Goal: Information Seeking & Learning: Learn about a topic

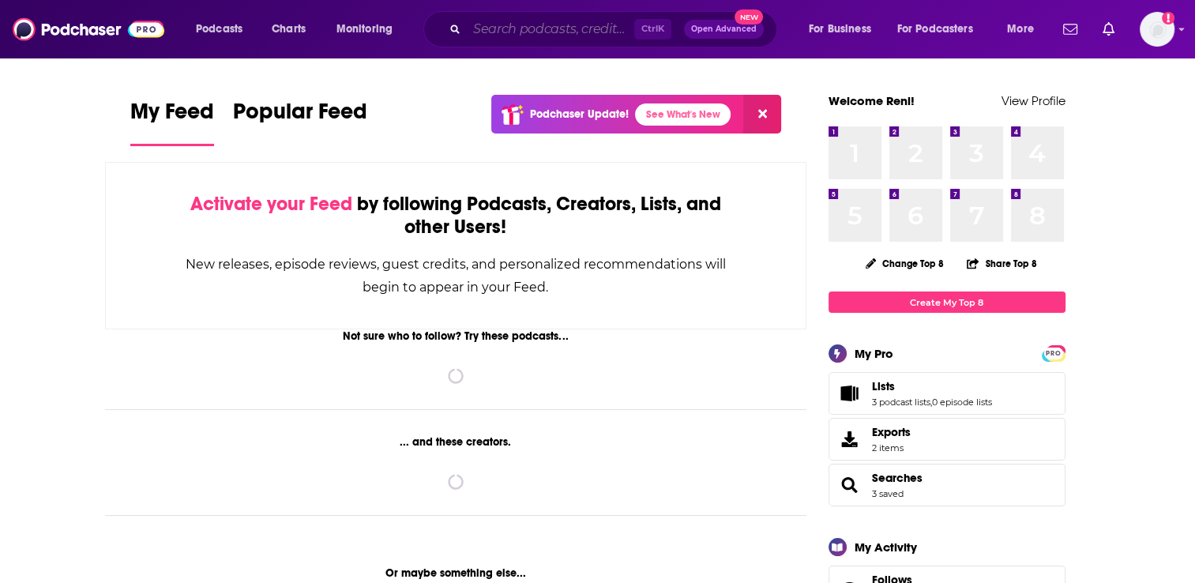
click at [500, 32] on input "Search podcasts, credits, & more..." at bounding box center [550, 29] width 167 height 25
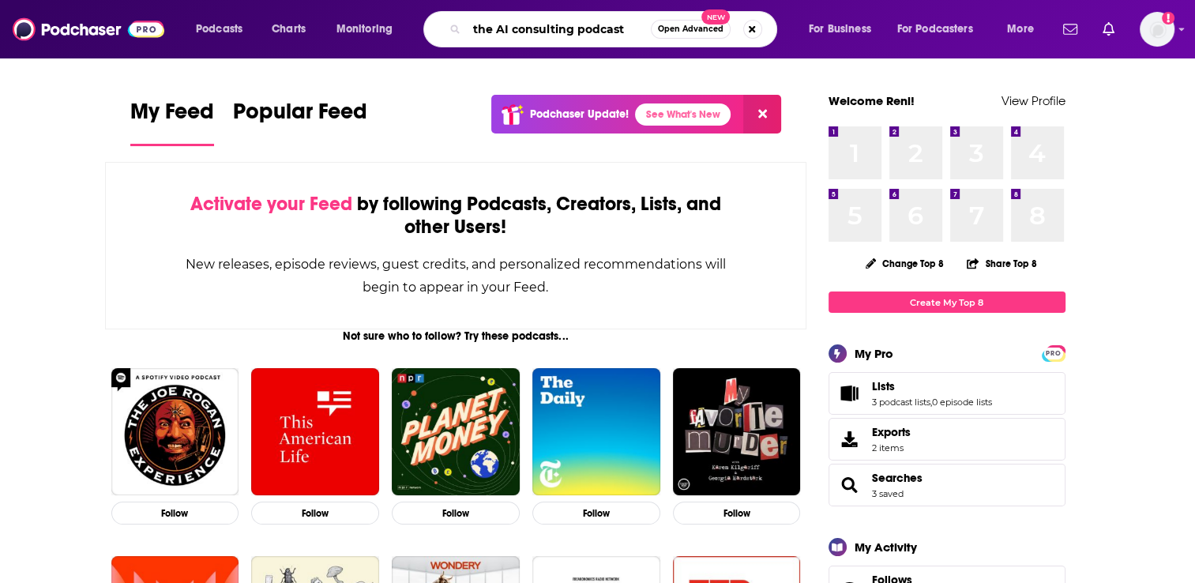
type input "the AI consulting podcast"
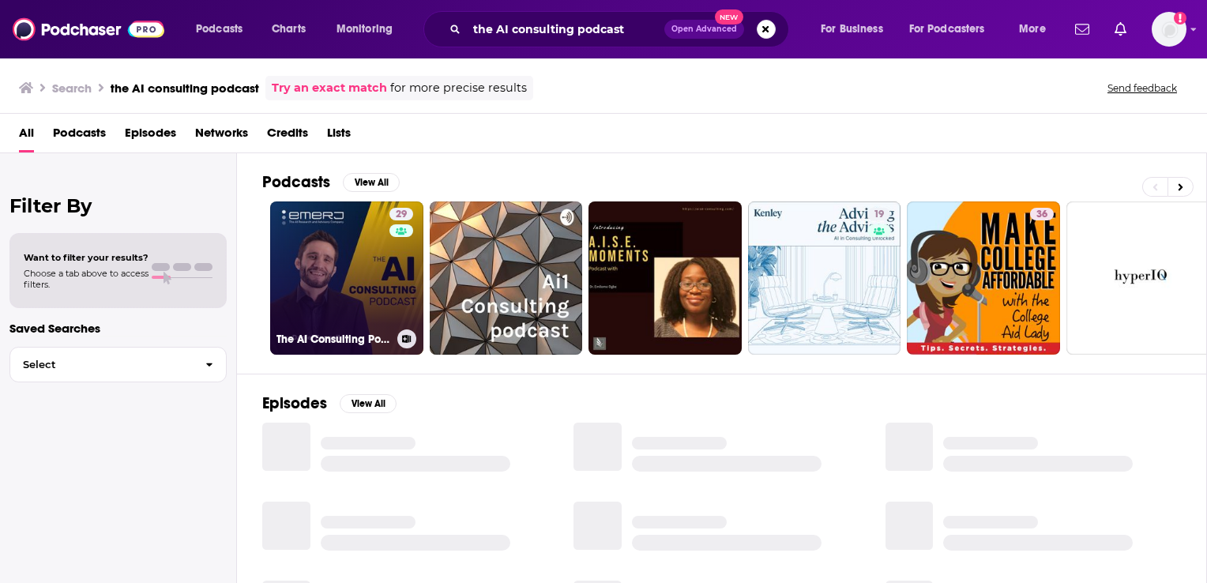
click at [341, 284] on link "29 The AI Consulting Podcast" at bounding box center [346, 277] width 153 height 153
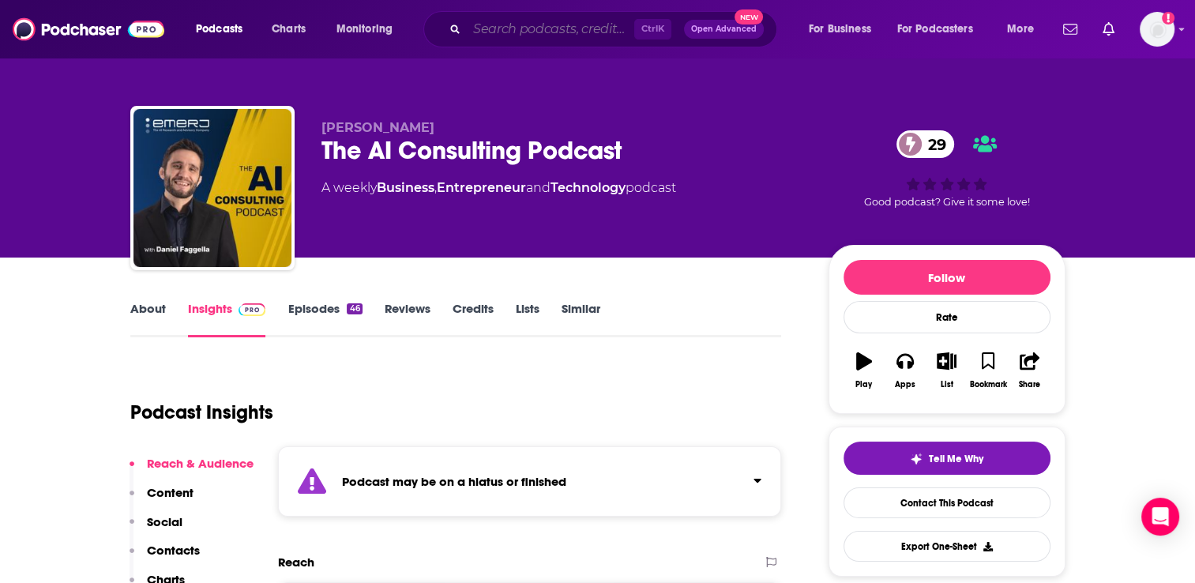
click at [497, 32] on input "Search podcasts, credits, & more..." at bounding box center [550, 29] width 167 height 25
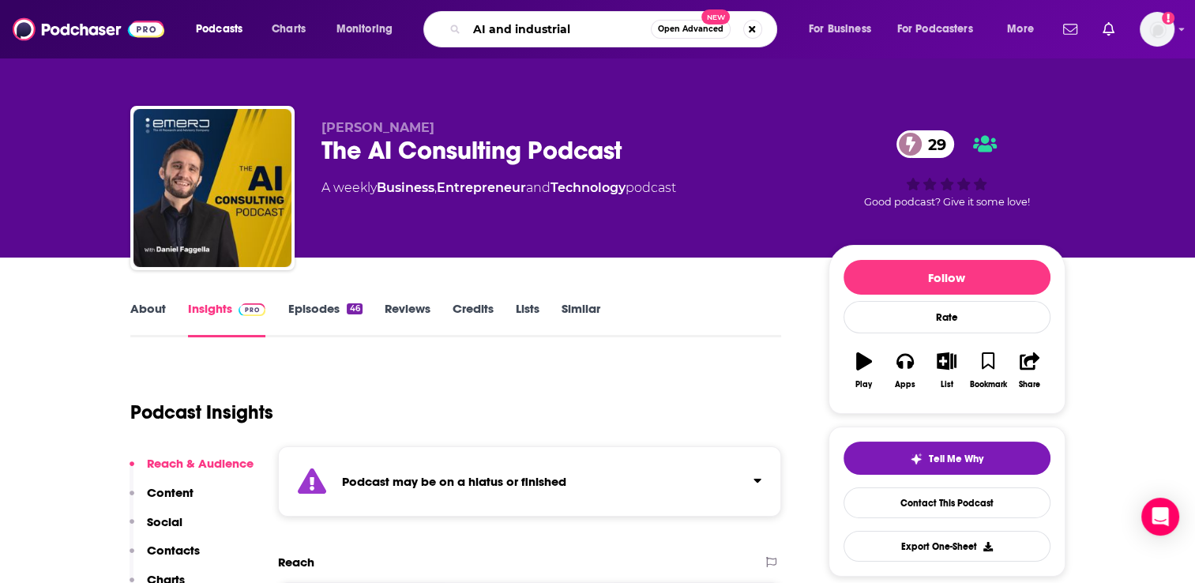
type input "AI and industrials"
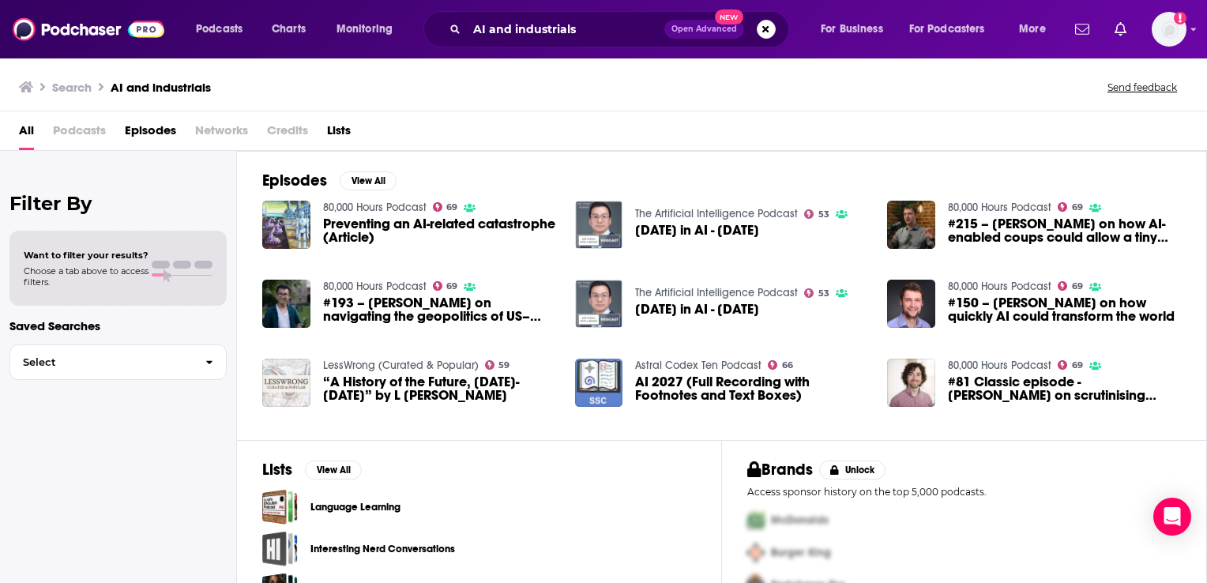
click at [83, 133] on span "Podcasts" at bounding box center [79, 134] width 53 height 32
click at [220, 24] on span "Podcasts" at bounding box center [219, 29] width 47 height 22
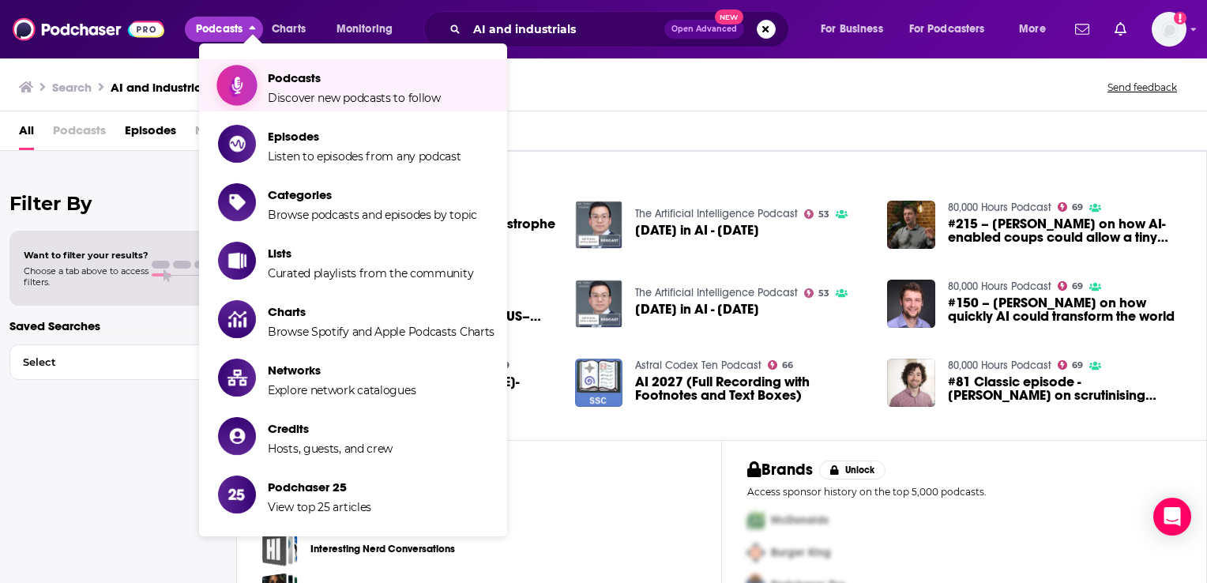
click at [299, 79] on span "Podcasts" at bounding box center [354, 77] width 173 height 15
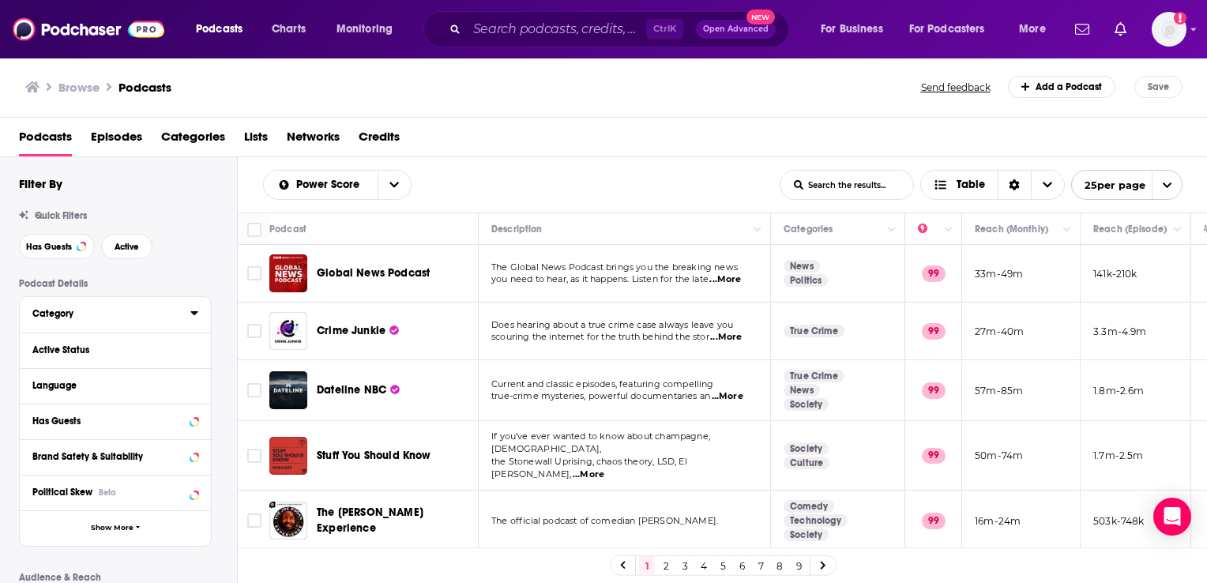
click at [66, 308] on div "Category" at bounding box center [106, 313] width 148 height 11
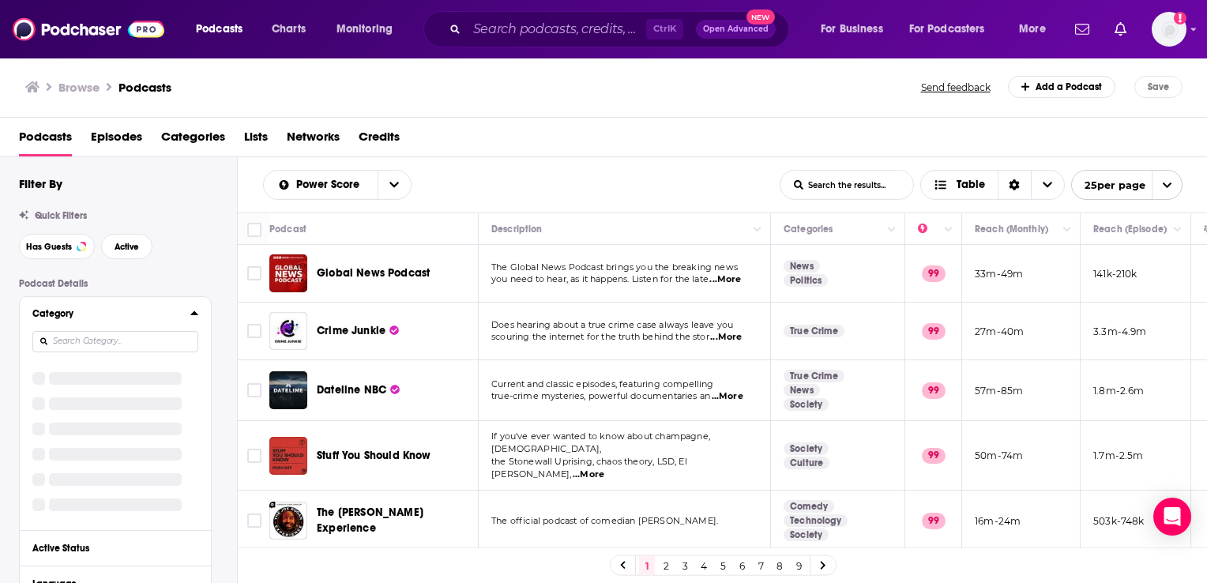
click at [65, 318] on div "Category" at bounding box center [106, 313] width 148 height 11
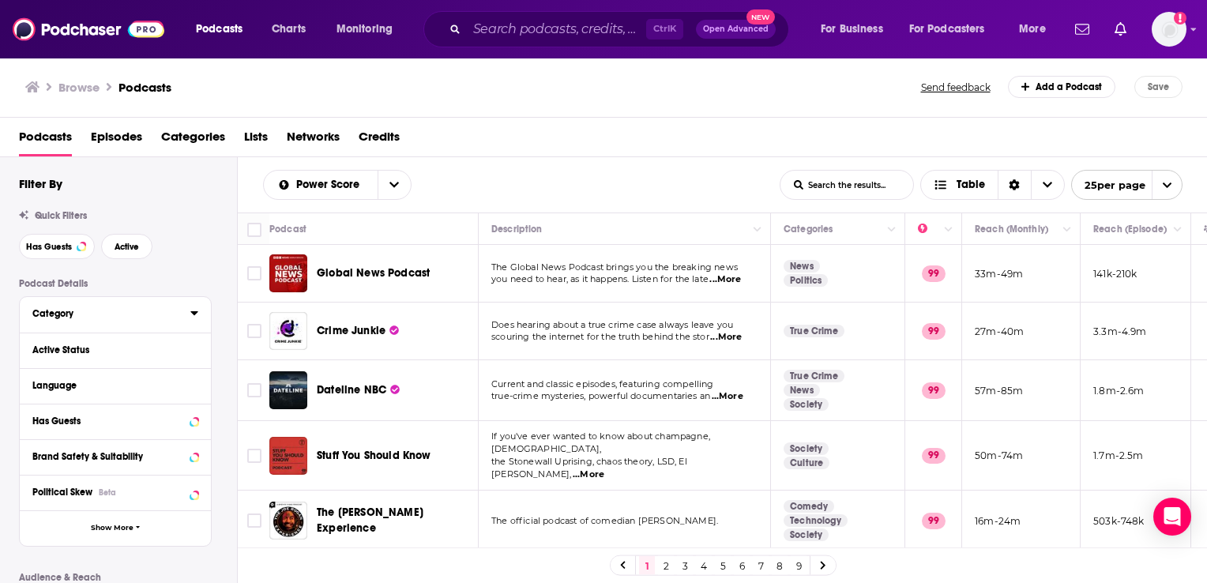
click at [57, 317] on div "Category" at bounding box center [106, 313] width 148 height 11
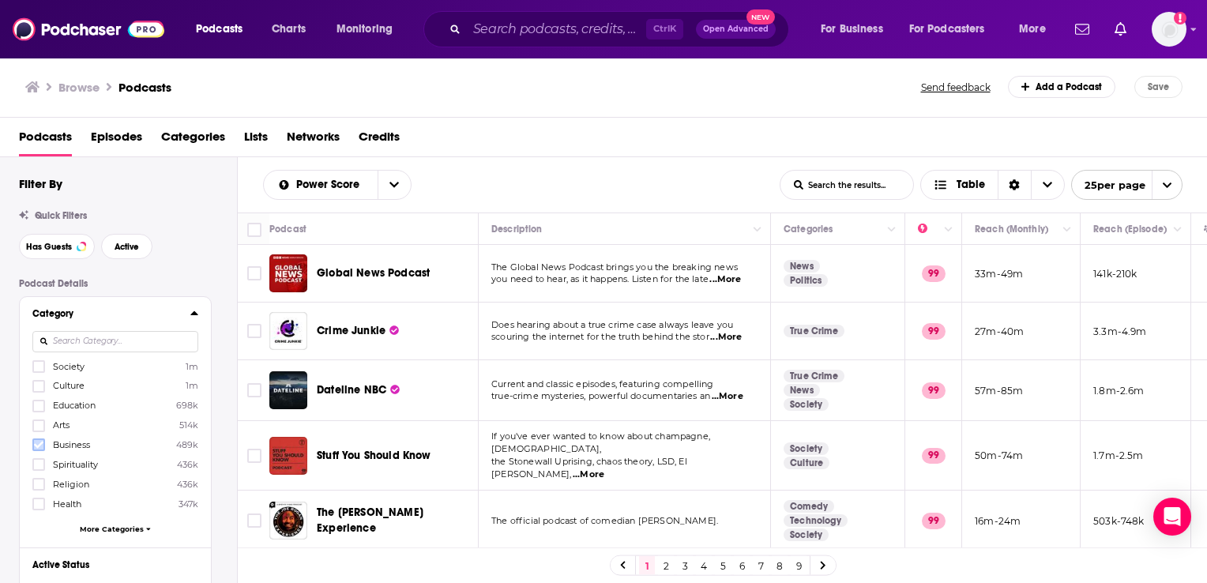
click at [35, 447] on icon at bounding box center [38, 444] width 9 height 9
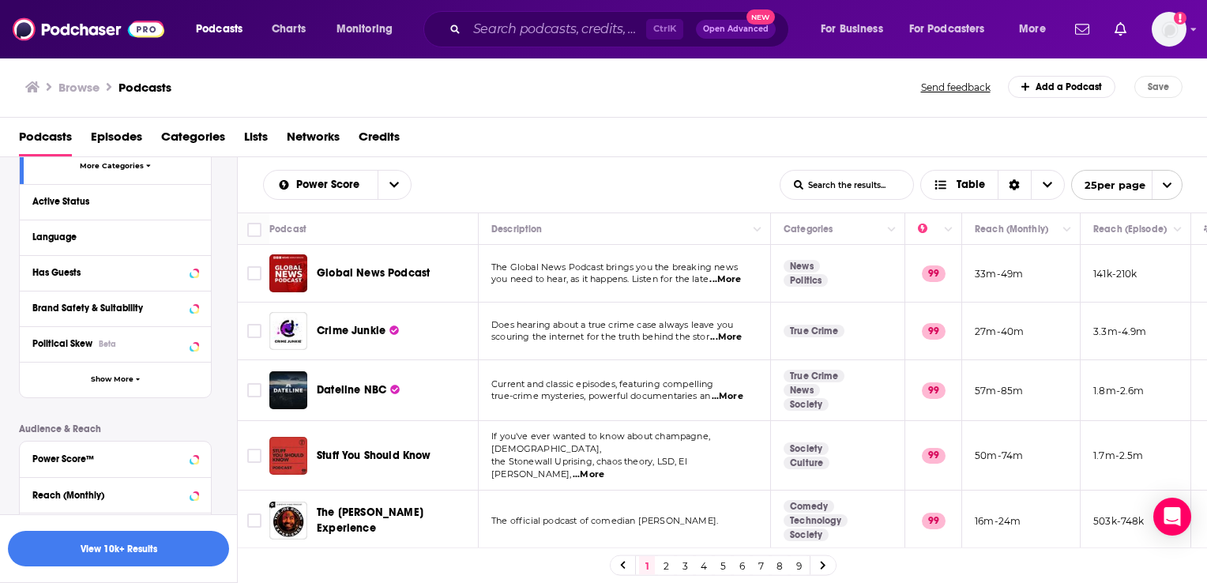
scroll to position [351, 0]
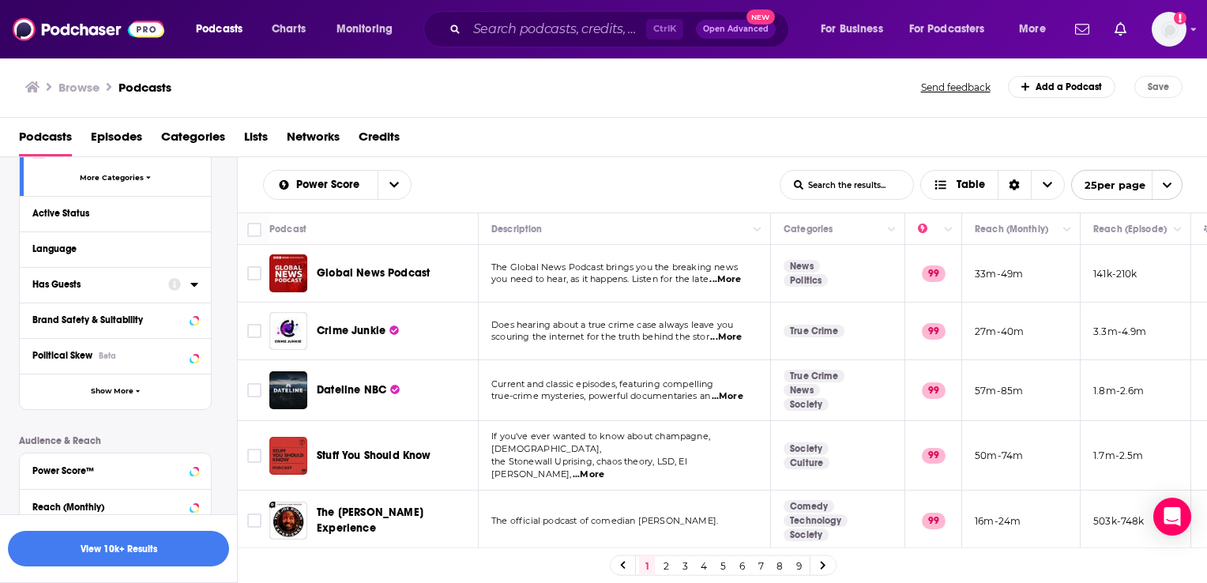
click at [66, 287] on div "Has Guests" at bounding box center [95, 284] width 126 height 11
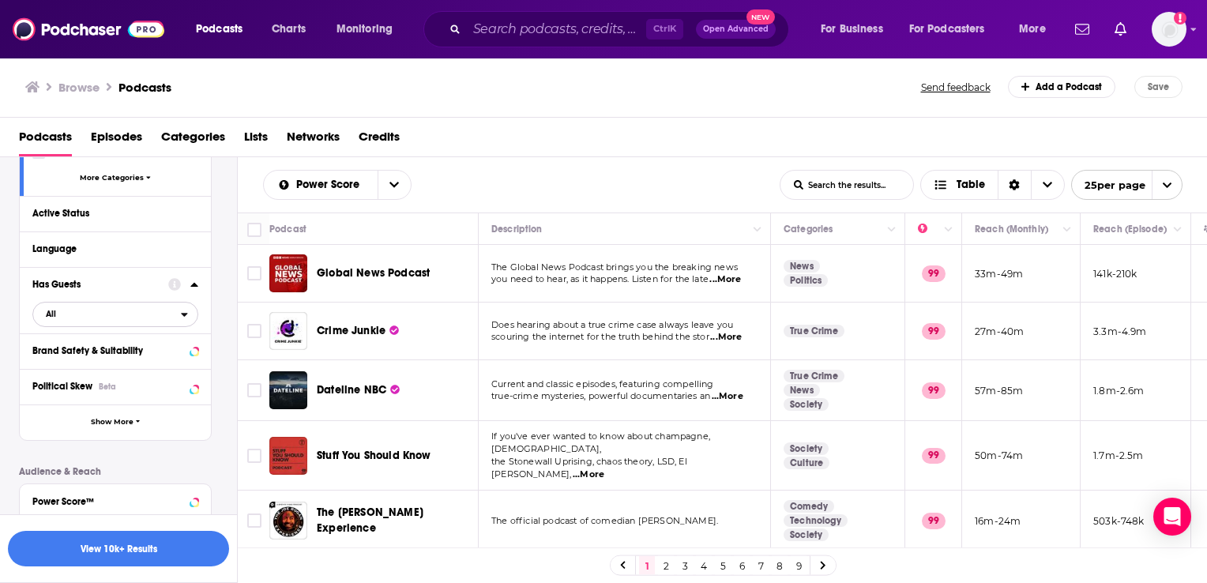
click at [63, 321] on span "All" at bounding box center [107, 313] width 148 height 21
click at [54, 364] on span "Has guests" at bounding box center [84, 366] width 88 height 9
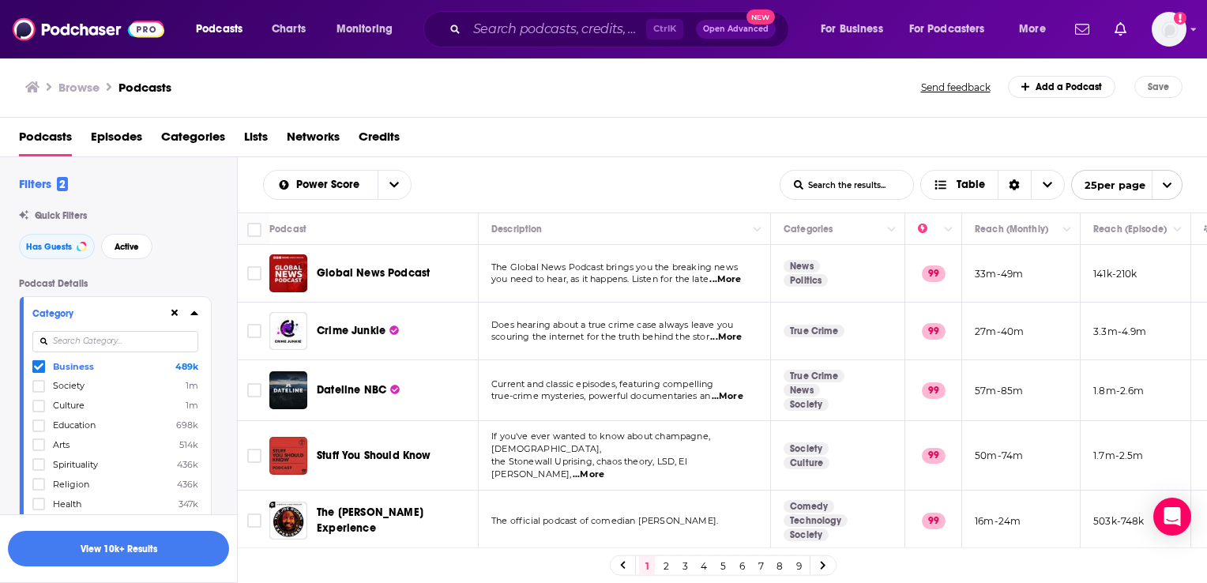
scroll to position [79, 0]
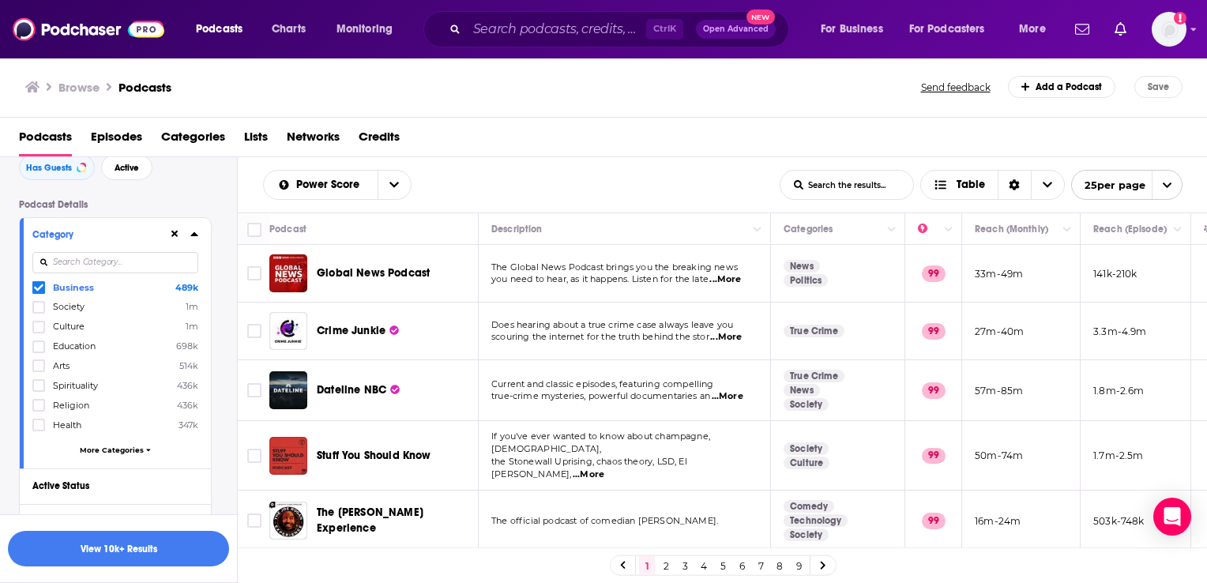
click at [139, 450] on span "More Categories" at bounding box center [112, 449] width 64 height 9
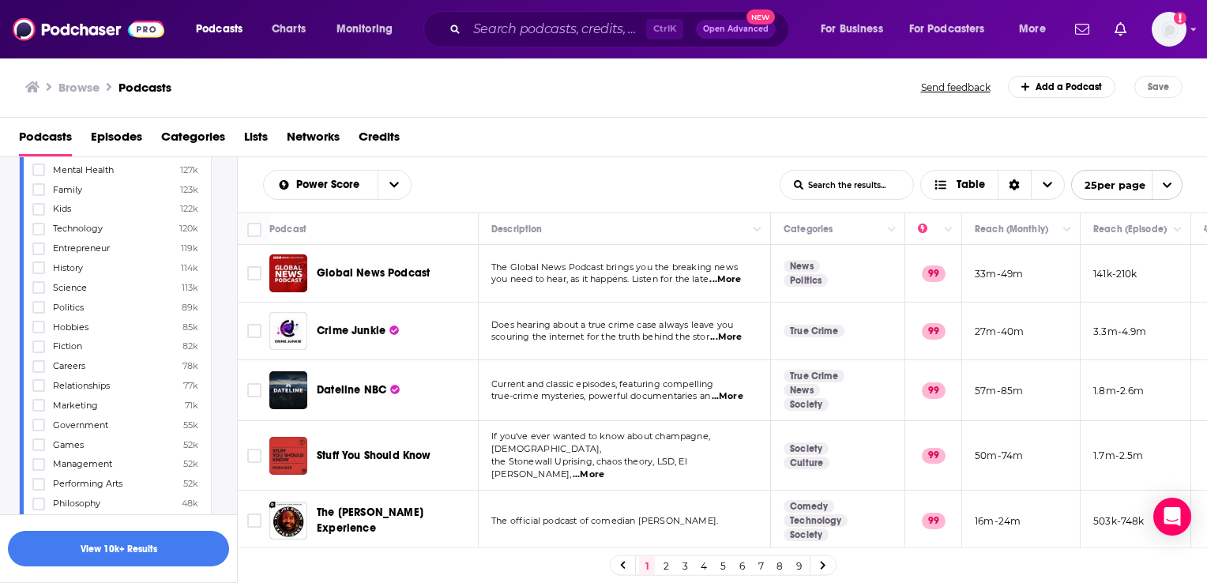
scroll to position [553, 0]
click at [44, 227] on label at bounding box center [38, 226] width 13 height 13
click at [513, 31] on input "Search podcasts, credits, & more..." at bounding box center [556, 29] width 179 height 25
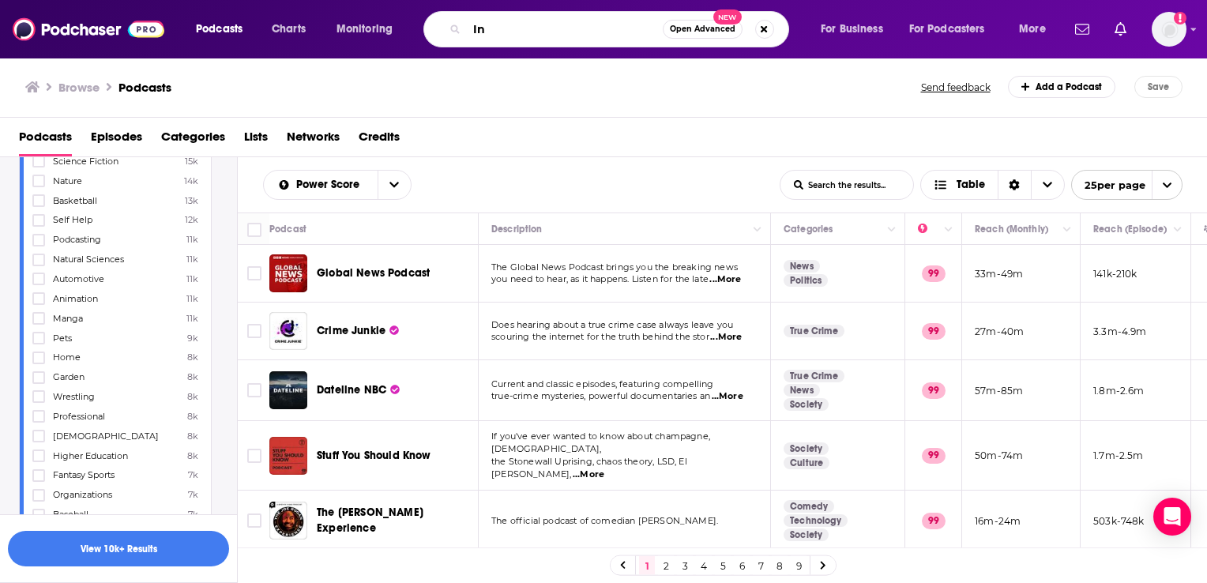
type input "I"
type input "AI and industrials"
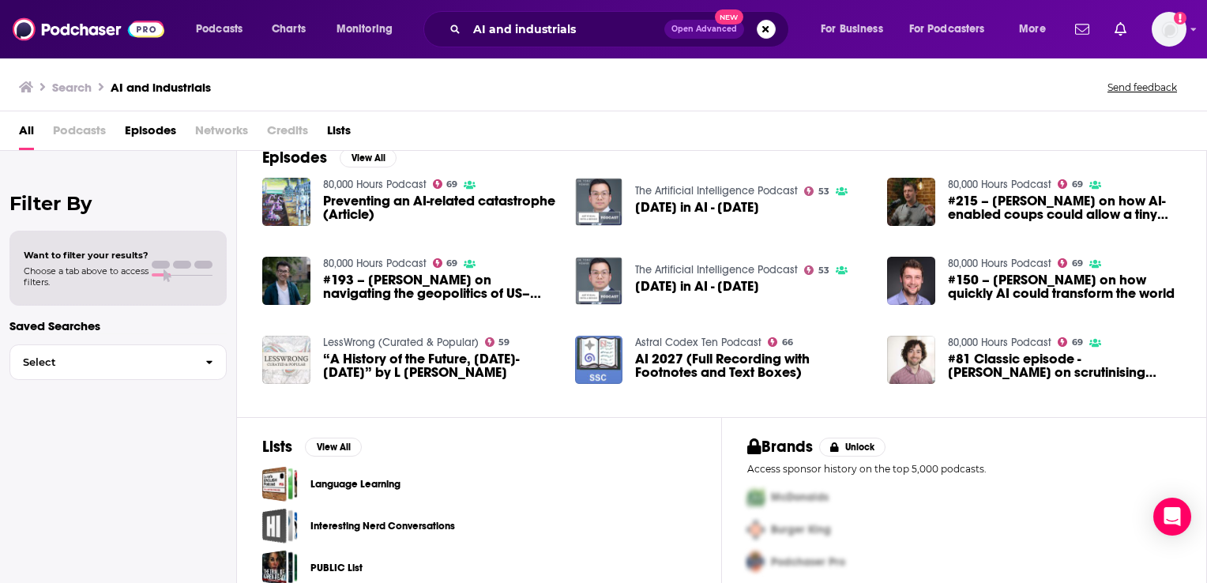
scroll to position [43, 0]
